Goal: Use online tool/utility: Utilize a website feature to perform a specific function

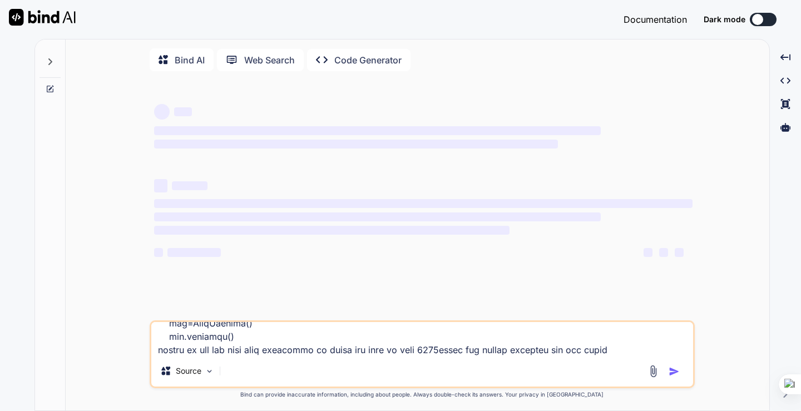
type textarea """" mega_advanced_tracker.py Full Advanced Colorful Study & Calendar Tracker In…"
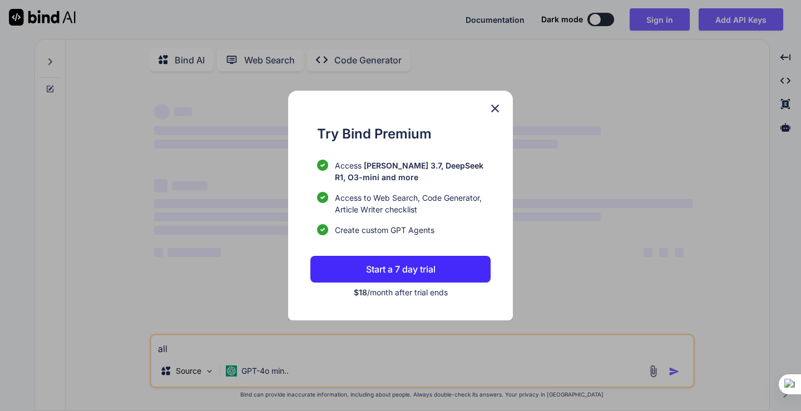
type textarea "x"
type textarea "all"
click at [494, 107] on img at bounding box center [494, 108] width 13 height 13
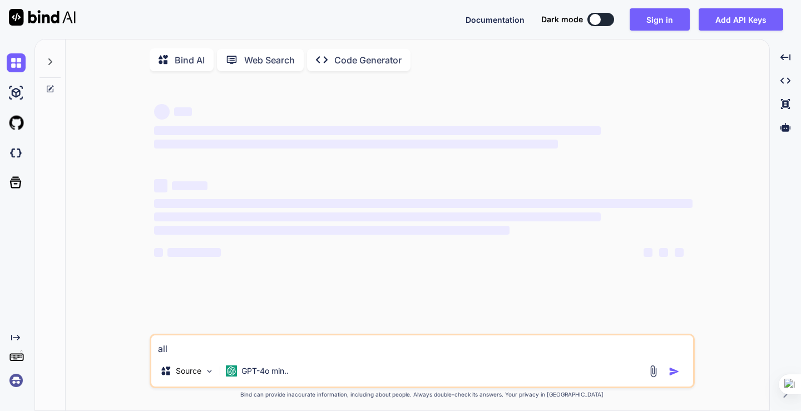
type textarea "x"
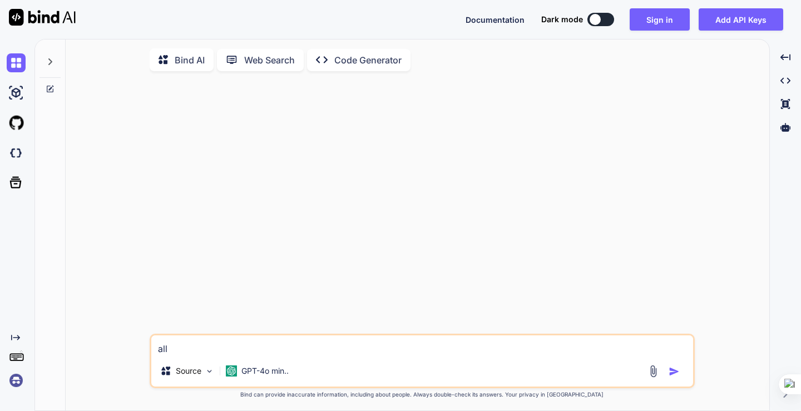
click at [248, 344] on textarea "all" at bounding box center [422, 345] width 542 height 20
type textarea "all"
type textarea "x"
type textarea "al"
type textarea "x"
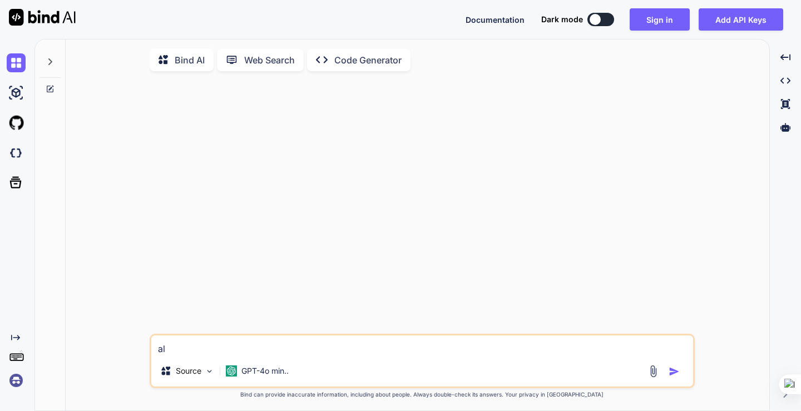
type textarea "a"
type textarea "x"
type textarea "v"
type textarea "x"
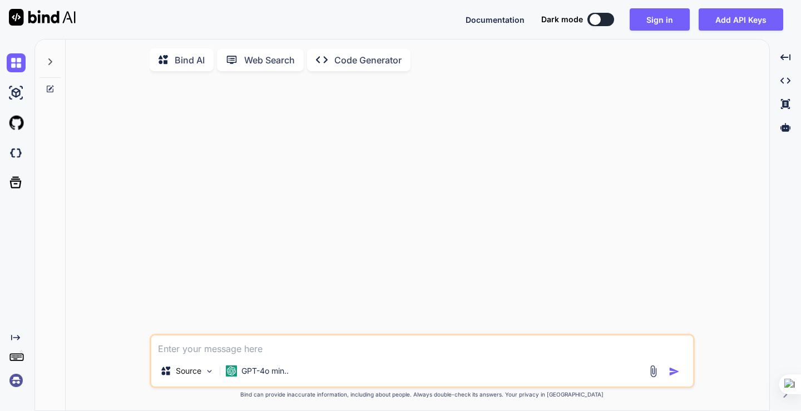
type textarea "x"
paste textarea """" mega_advanced_tracker.py Full Advanced Colorful Study & Calendar Tracker In…"
type textarea """" mega_advanced_tracker.py Full Advanced Colorful Study & Calendar Tracker In…"
type textarea "x"
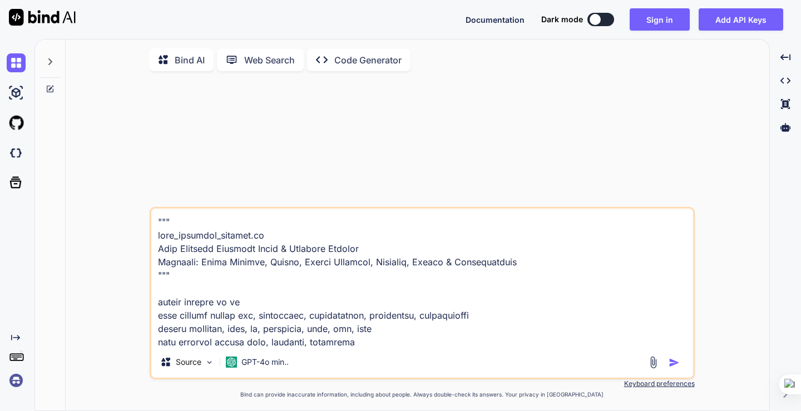
scroll to position [4900, 0]
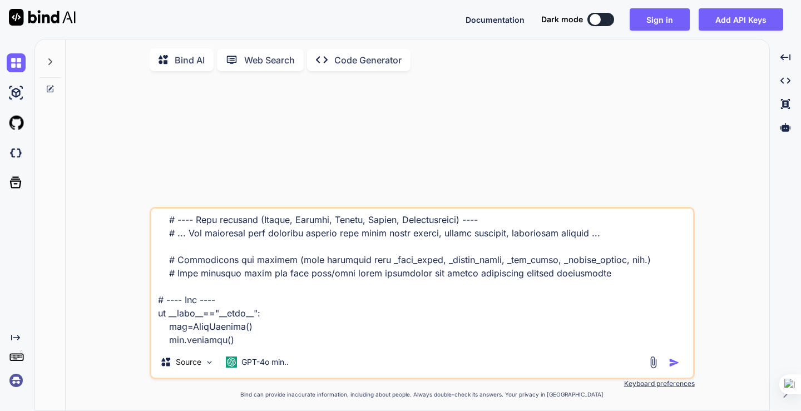
type textarea """" mega_advanced_tracker.py Full Advanced Colorful Study & Calendar Tracker In…"
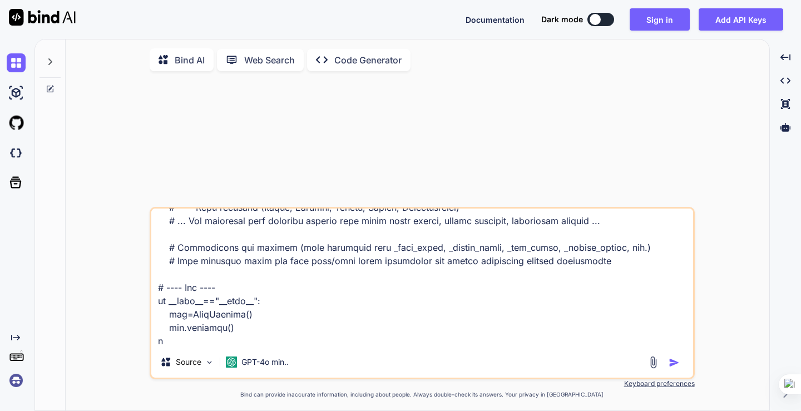
type textarea "x"
type textarea """" mega_advanced_tracker.py Full Advanced Colorful Study & Calendar Tracker In…"
type textarea "x"
type textarea """" mega_advanced_tracker.py Full Advanced Colorful Study & Calendar Tracker In…"
type textarea "x"
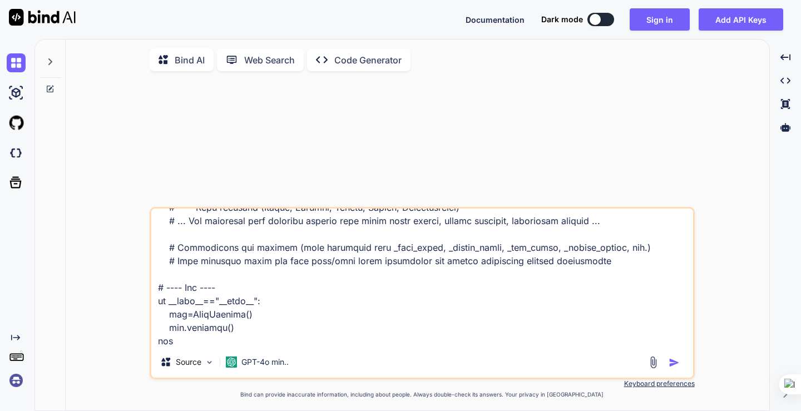
type textarea """" mega_advanced_tracker.py Full Advanced Colorful Study & Calendar Tracker In…"
type textarea "x"
type textarea """" mega_advanced_tracker.py Full Advanced Colorful Study & Calendar Tracker In…"
type textarea "x"
type textarea """" mega_advanced_tracker.py Full Advanced Colorful Study & Calendar Tracker In…"
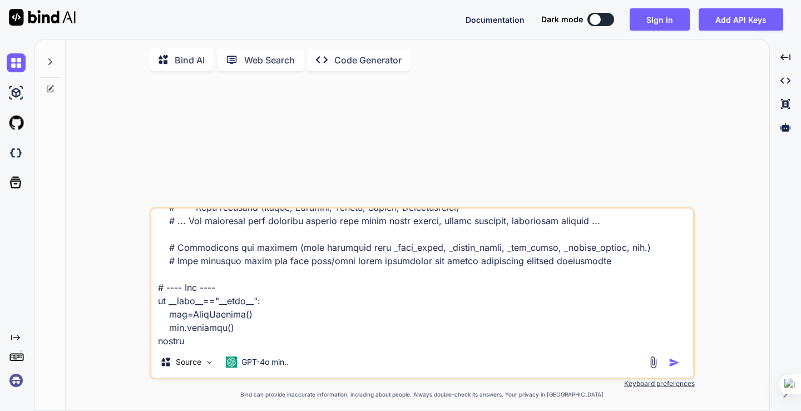
type textarea "x"
type textarea """" mega_advanced_tracker.py Full Advanced Colorful Study & Calendar Tracker In…"
type textarea "x"
type textarea """" mega_advanced_tracker.py Full Advanced Colorful Study & Calendar Tracker In…"
type textarea "x"
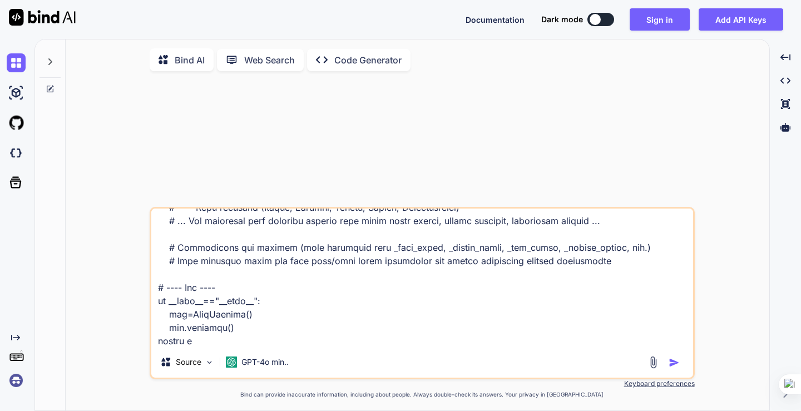
type textarea """" mega_advanced_tracker.py Full Advanced Colorful Study & Calendar Tracker In…"
type textarea "x"
type textarea """" mega_advanced_tracker.py Full Advanced Colorful Study & Calendar Tracker In…"
type textarea "x"
type textarea """" mega_advanced_tracker.py Full Advanced Colorful Study & Calendar Tracker In…"
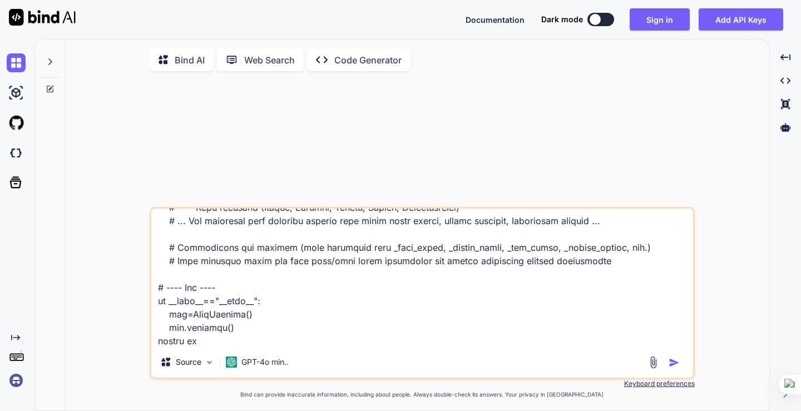
type textarea "x"
type textarea """" mega_advanced_tracker.py Full Advanced Colorful Study & Calendar Tracker In…"
type textarea "x"
type textarea """" mega_advanced_tracker.py Full Advanced Colorful Study & Calendar Tracker In…"
type textarea "x"
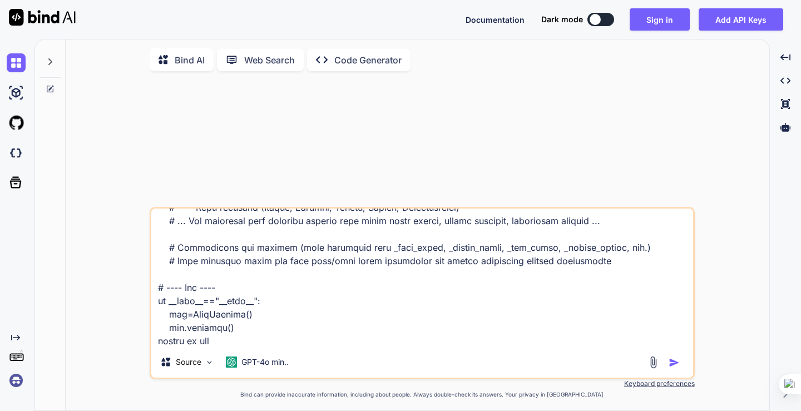
type textarea """" mega_advanced_tracker.py Full Advanced Colorful Study & Calendar Tracker In…"
type textarea "x"
type textarea """" mega_advanced_tracker.py Full Advanced Colorful Study & Calendar Tracker In…"
type textarea "x"
type textarea """" mega_advanced_tracker.py Full Advanced Colorful Study & Calendar Tracker In…"
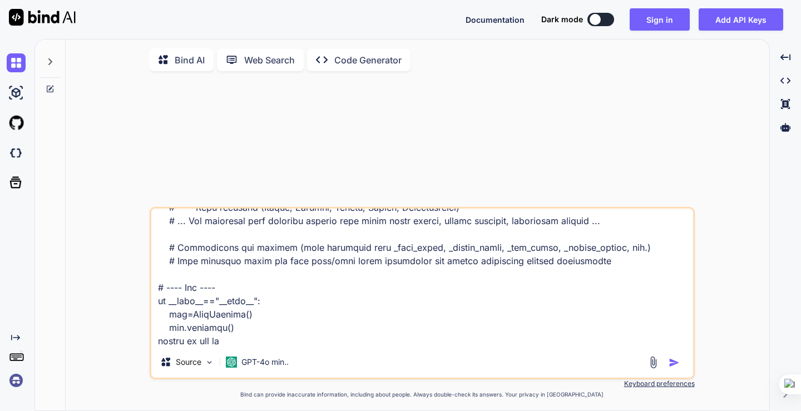
type textarea "x"
type textarea """" mega_advanced_tracker.py Full Advanced Colorful Study & Calendar Tracker In…"
type textarea "x"
type textarea """" mega_advanced_tracker.py Full Advanced Colorful Study & Calendar Tracker In…"
type textarea "x"
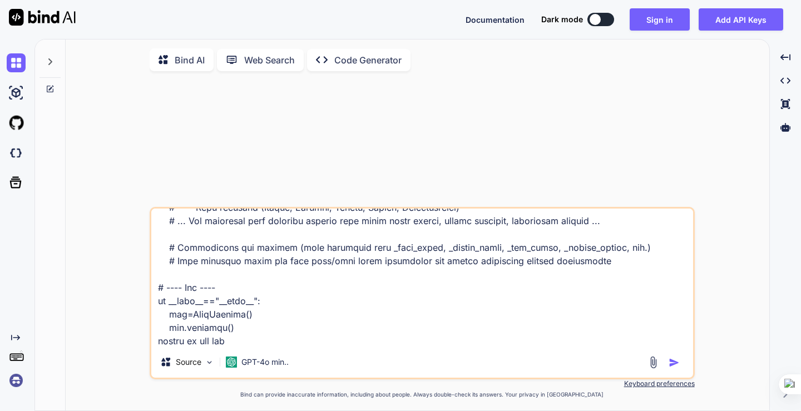
type textarea """" mega_advanced_tracker.py Full Advanced Colorful Study & Calendar Tracker In…"
type textarea "x"
type textarea """" mega_advanced_tracker.py Full Advanced Colorful Study & Calendar Tracker In…"
type textarea "x"
type textarea """" mega_advanced_tracker.py Full Advanced Colorful Study & Calendar Tracker In…"
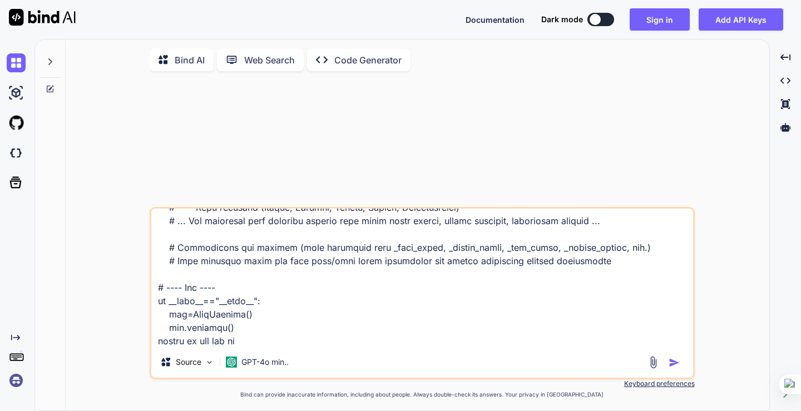
type textarea "x"
type textarea """" mega_advanced_tracker.py Full Advanced Colorful Study & Calendar Tracker In…"
type textarea "x"
type textarea """" mega_advanced_tracker.py Full Advanced Colorful Study & Calendar Tracker In…"
type textarea "x"
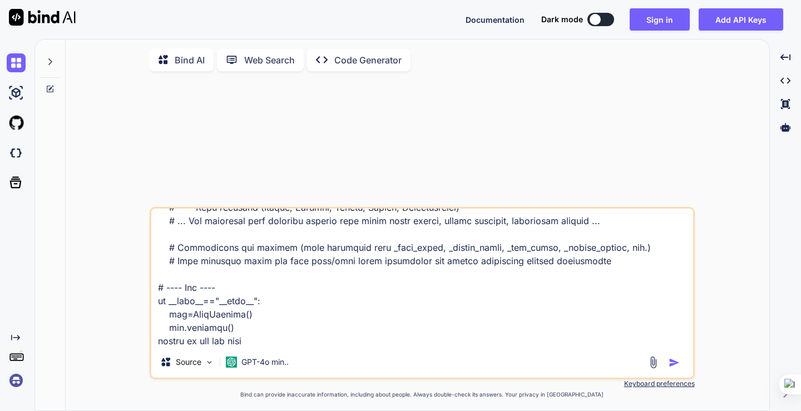
type textarea """" mega_advanced_tracker.py Full Advanced Colorful Study & Calendar Tracker In…"
type textarea "x"
type textarea """" mega_advanced_tracker.py Full Advanced Colorful Study & Calendar Tracker In…"
type textarea "x"
type textarea """" mega_advanced_tracker.py Full Advanced Colorful Study & Calendar Tracker In…"
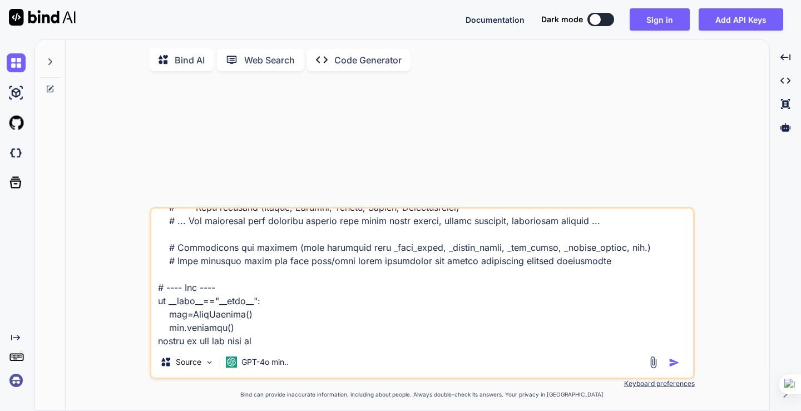
type textarea "x"
type textarea """" mega_advanced_tracker.py Full Advanced Colorful Study & Calendar Tracker In…"
type textarea "x"
type textarea """" mega_advanced_tracker.py Full Advanced Colorful Study & Calendar Tracker In…"
type textarea "x"
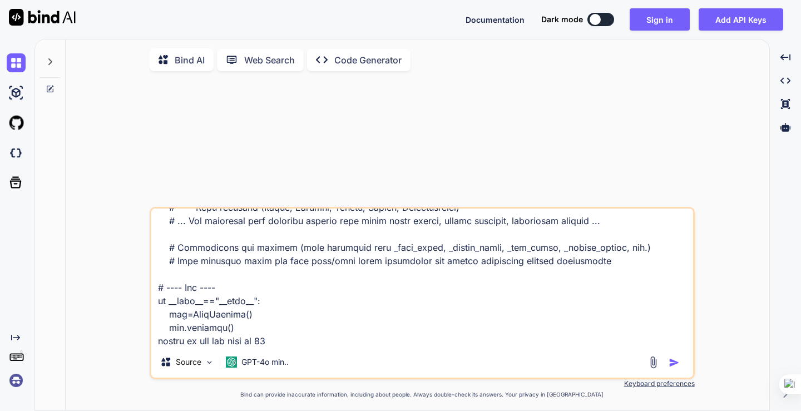
type textarea """" mega_advanced_tracker.py Full Advanced Colorful Study & Calendar Tracker In…"
type textarea "x"
type textarea """" mega_advanced_tracker.py Full Advanced Colorful Study & Calendar Tracker In…"
type textarea "x"
type textarea """" mega_advanced_tracker.py Full Advanced Colorful Study & Calendar Tracker In…"
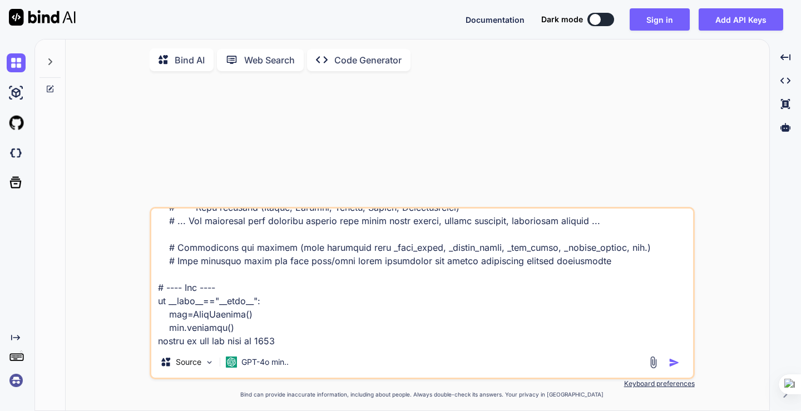
type textarea "x"
type textarea """" mega_advanced_tracker.py Full Advanced Colorful Study & Calendar Tracker In…"
type textarea "x"
type textarea """" mega_advanced_tracker.py Full Advanced Colorful Study & Calendar Tracker In…"
type textarea "x"
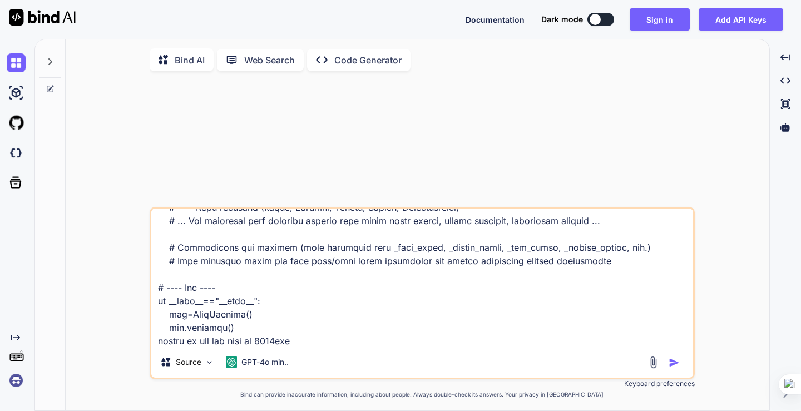
type textarea """" mega_advanced_tracker.py Full Advanced Colorful Study & Calendar Tracker In…"
type textarea "x"
type textarea """" mega_advanced_tracker.py Full Advanced Colorful Study & Calendar Tracker In…"
type textarea "x"
type textarea """" mega_advanced_tracker.py Full Advanced Colorful Study & Calendar Tracker In…"
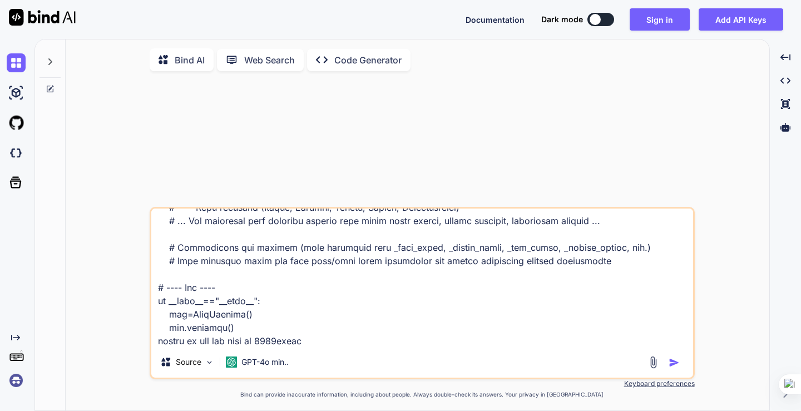
click at [673, 364] on img "button" at bounding box center [673, 362] width 11 height 11
type textarea "x"
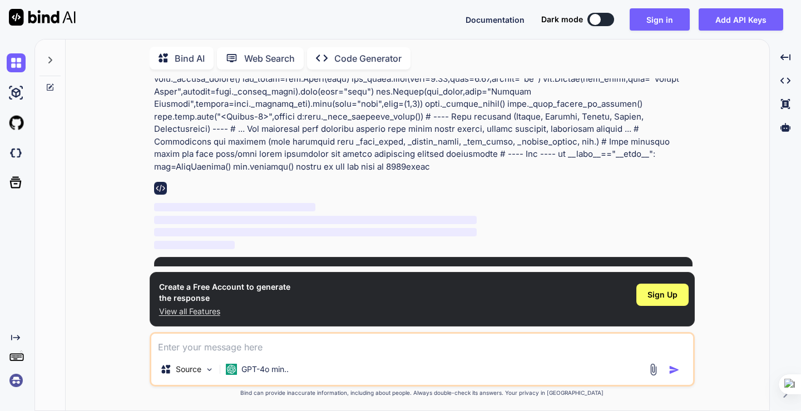
scroll to position [1384, 0]
click at [671, 274] on span "Sign Up" at bounding box center [660, 279] width 30 height 11
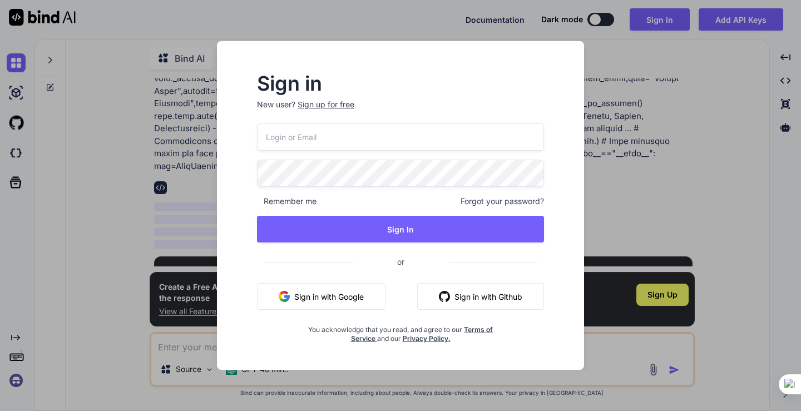
click at [350, 289] on button "Sign in with Google" at bounding box center [321, 296] width 128 height 27
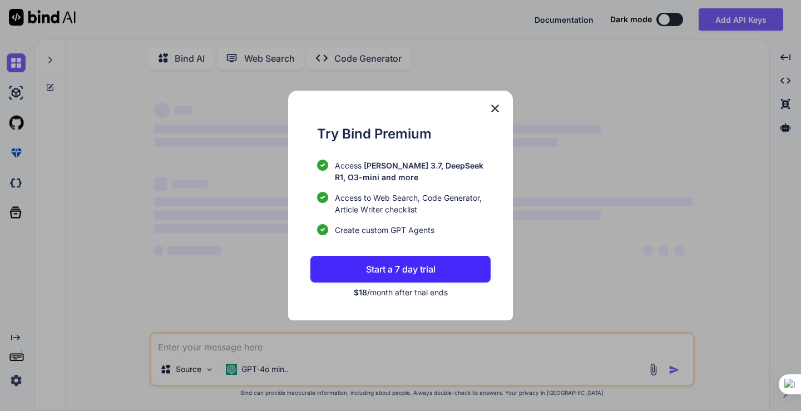
scroll to position [0, 0]
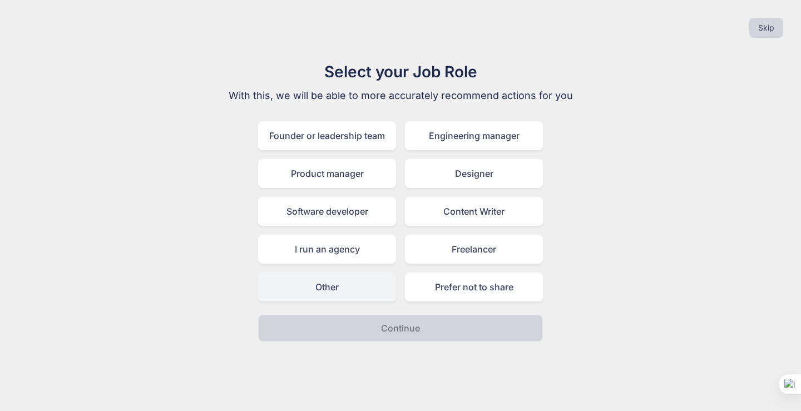
click at [349, 280] on div "Other" at bounding box center [327, 287] width 138 height 29
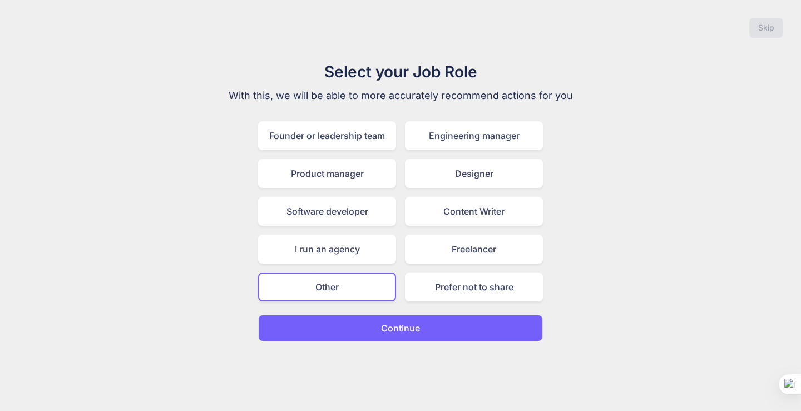
click at [398, 326] on p "Continue" at bounding box center [400, 327] width 39 height 13
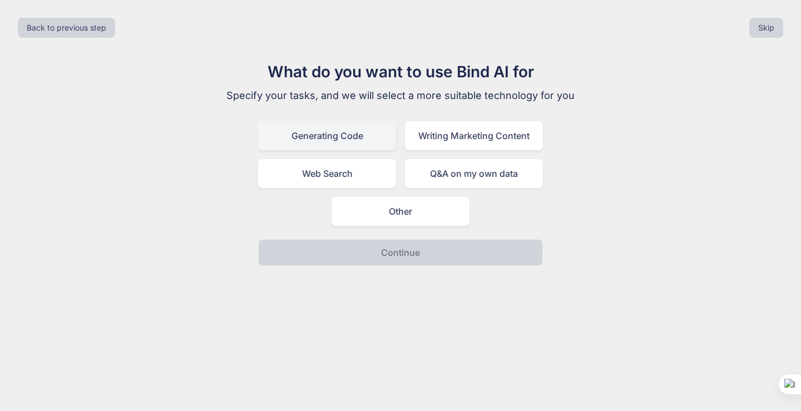
click at [344, 140] on div "Generating Code" at bounding box center [327, 135] width 138 height 29
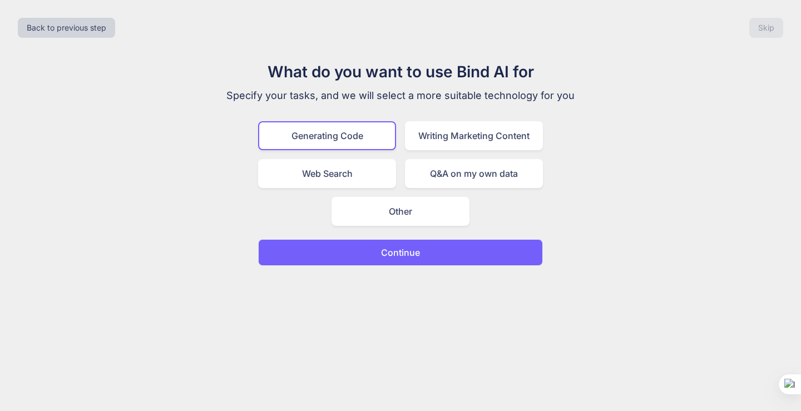
click at [360, 256] on button "Continue" at bounding box center [400, 252] width 285 height 27
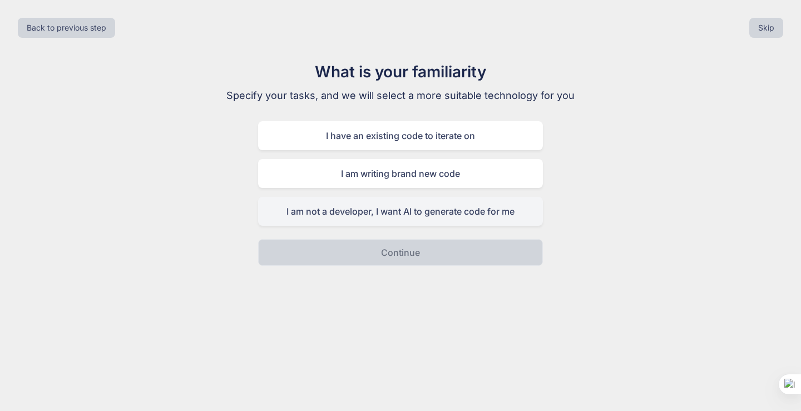
click at [391, 215] on div "I am not a developer, I want AI to generate code for me" at bounding box center [400, 211] width 285 height 29
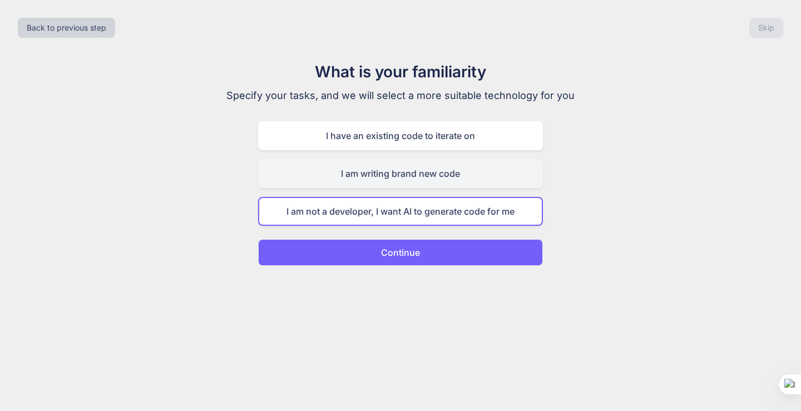
click at [379, 172] on div "I am writing brand new code" at bounding box center [400, 173] width 285 height 29
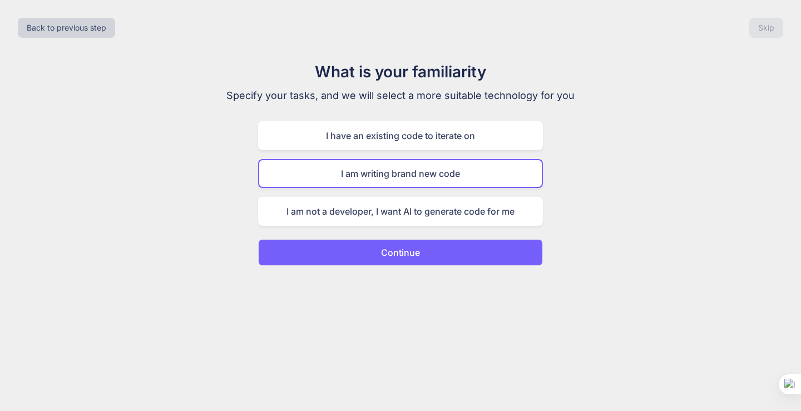
click at [390, 205] on div "I am not a developer, I want AI to generate code for me" at bounding box center [400, 211] width 285 height 29
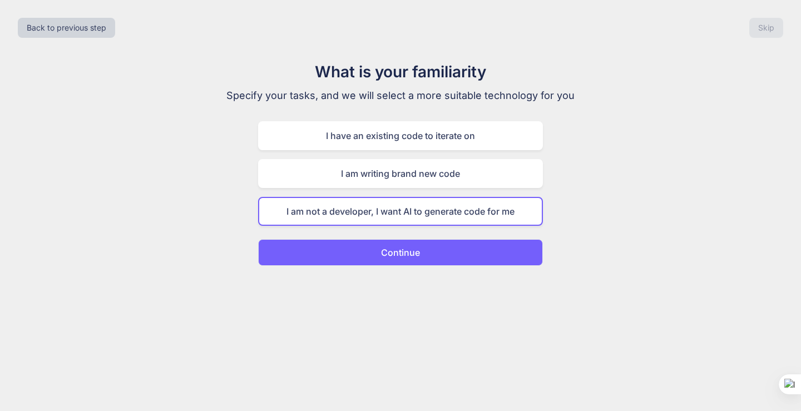
click at [391, 256] on p "Continue" at bounding box center [400, 252] width 39 height 13
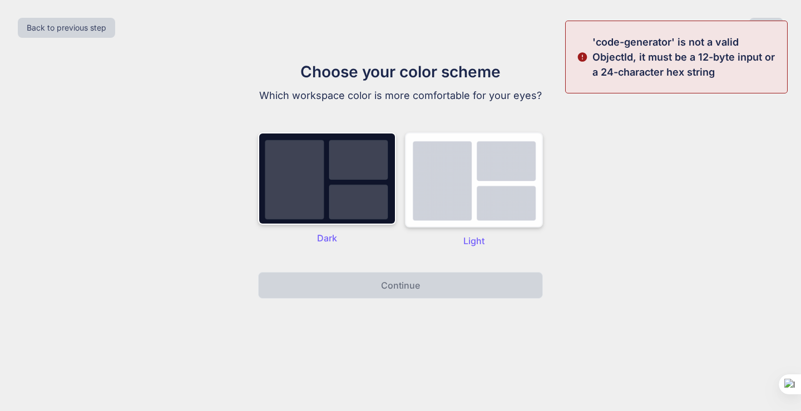
click at [475, 196] on img at bounding box center [474, 179] width 138 height 95
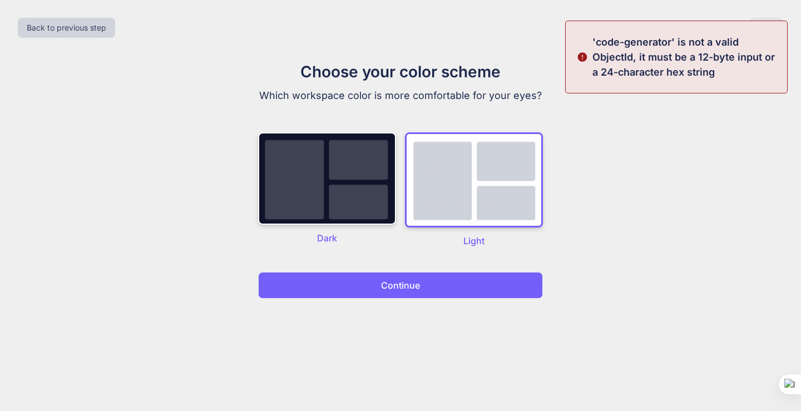
click at [397, 279] on p "Continue" at bounding box center [400, 285] width 39 height 13
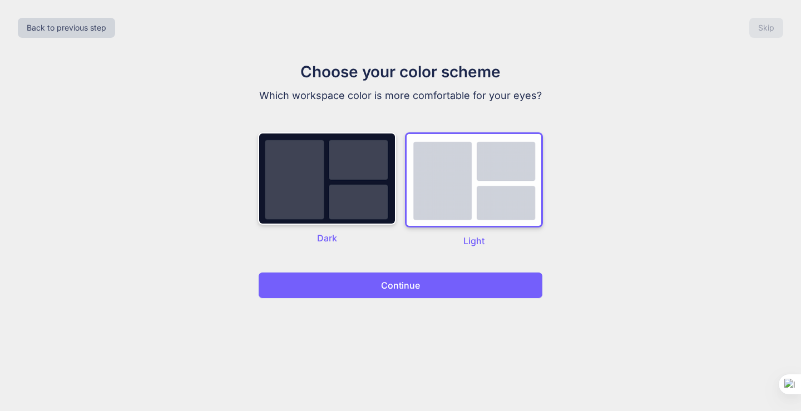
click at [396, 283] on p "Continue" at bounding box center [400, 285] width 39 height 13
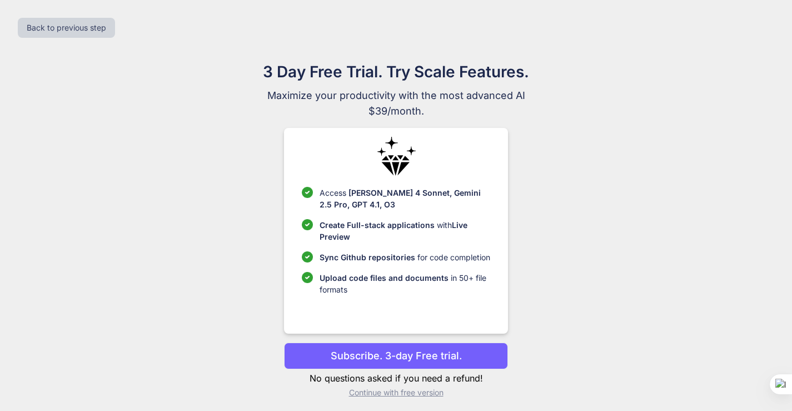
click at [764, 30] on div "Back to previous step" at bounding box center [396, 28] width 775 height 38
click at [56, 23] on button "Back to previous step" at bounding box center [66, 28] width 97 height 20
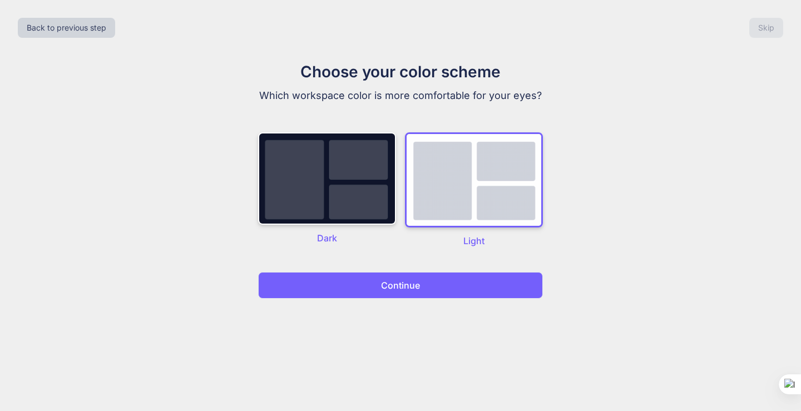
click at [60, 12] on div "Back to previous step Skip" at bounding box center [400, 28] width 783 height 38
click at [60, 22] on button "Back to previous step" at bounding box center [66, 28] width 97 height 20
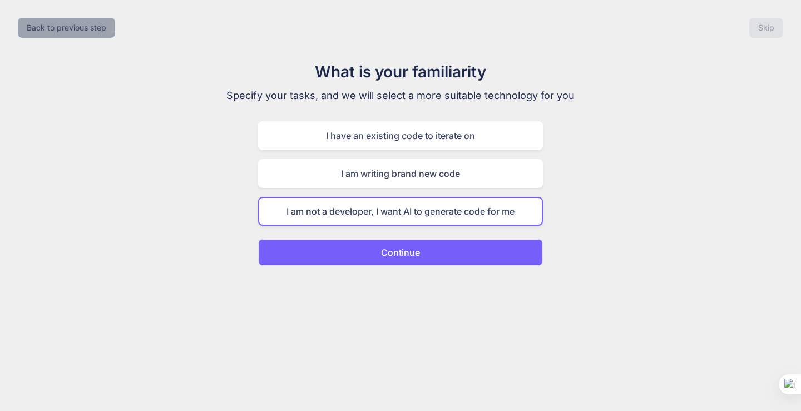
click at [61, 22] on button "Back to previous step" at bounding box center [66, 28] width 97 height 20
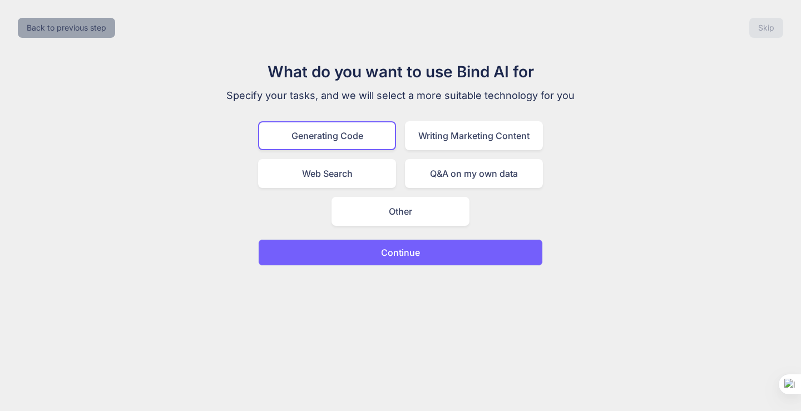
click at [61, 23] on button "Back to previous step" at bounding box center [66, 28] width 97 height 20
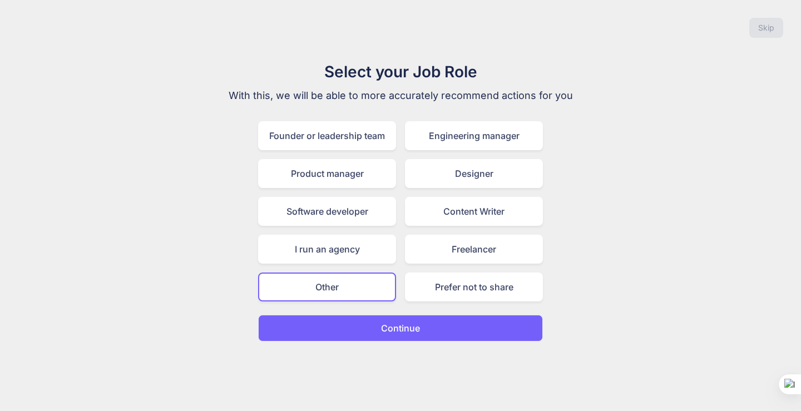
click at [61, 23] on div "Skip" at bounding box center [400, 28] width 783 height 38
drag, startPoint x: 420, startPoint y: 41, endPoint x: 404, endPoint y: 41, distance: 16.1
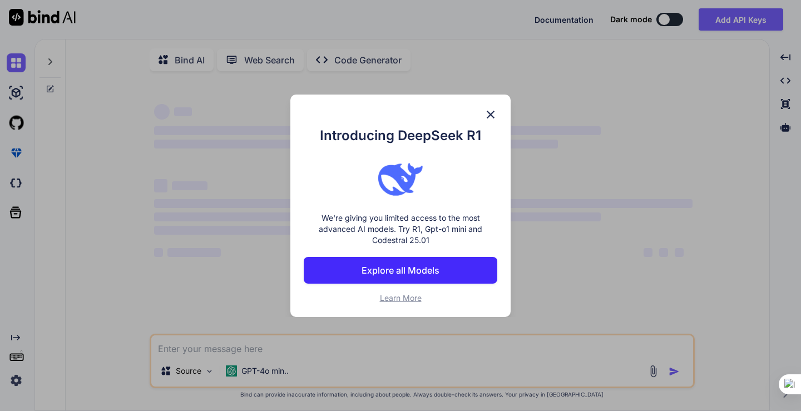
click at [493, 117] on img at bounding box center [490, 114] width 13 height 13
